Goal: Find specific page/section: Find specific page/section

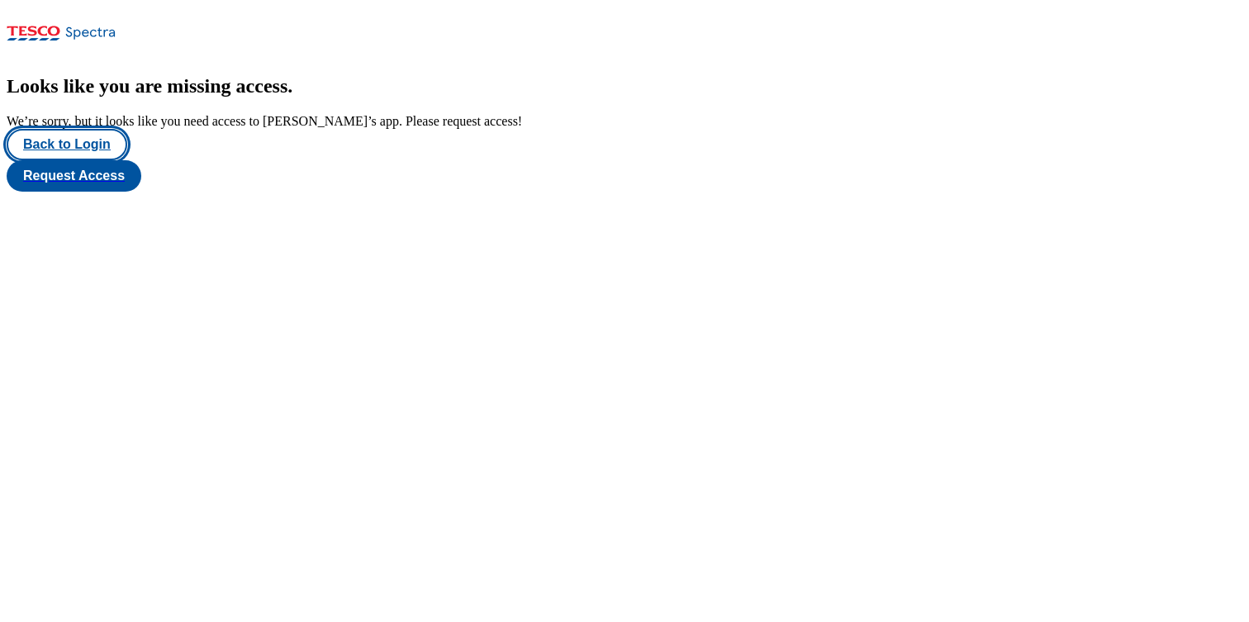
click at [75, 160] on button "Back to Login" at bounding box center [67, 144] width 121 height 31
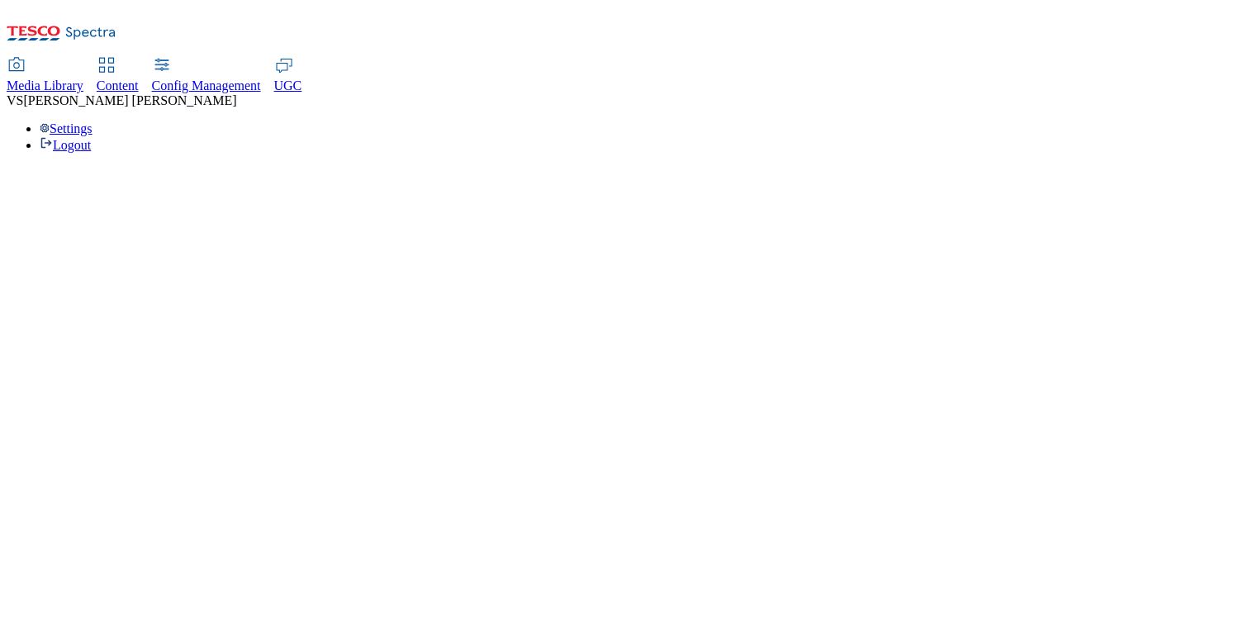
click at [116, 55] on icon at bounding box center [107, 65] width 20 height 20
select select "group-comms"
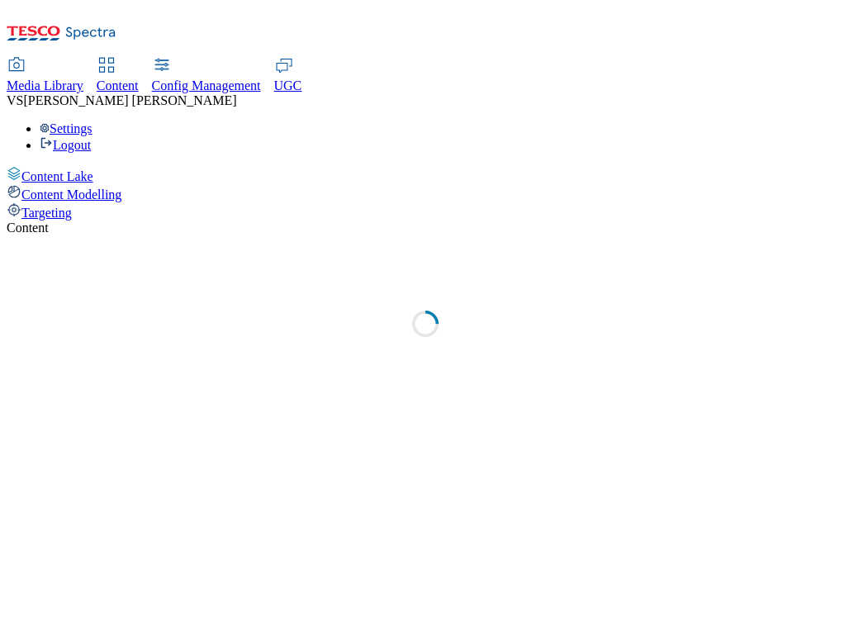
select select "group-comms"
